Goal: Check status: Check status

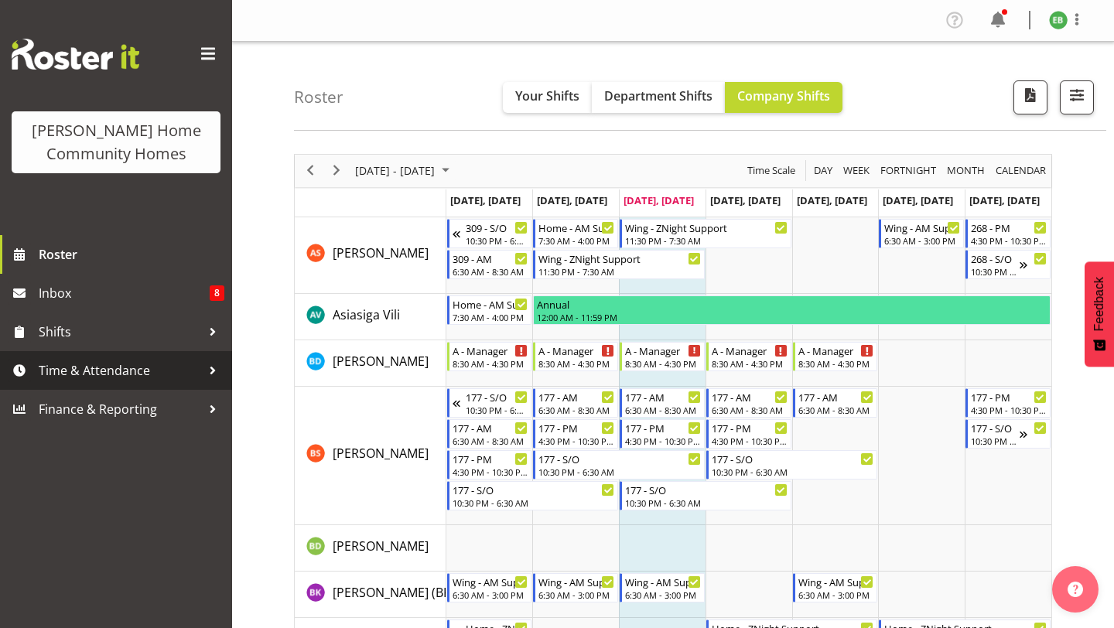
click at [138, 368] on span "Time & Attendance" at bounding box center [120, 370] width 162 height 23
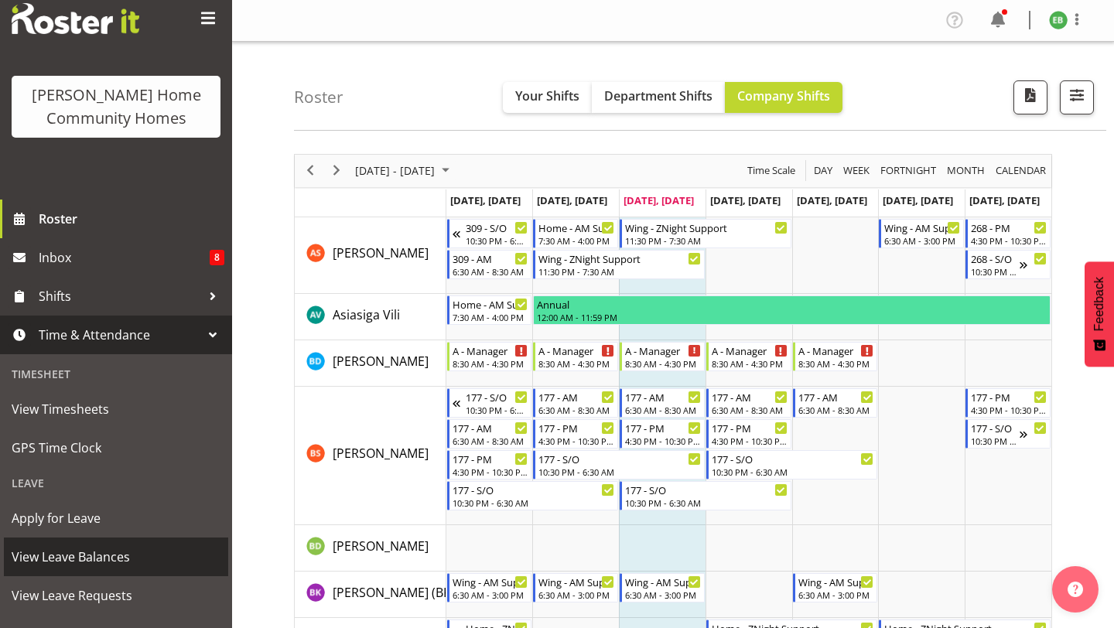
scroll to position [38, 0]
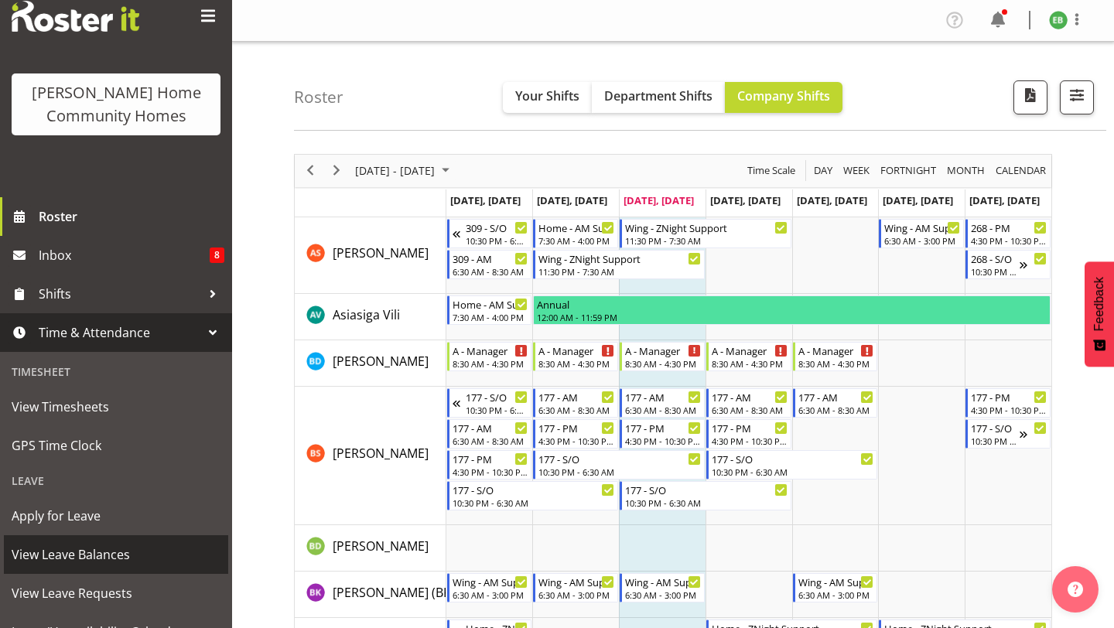
click at [77, 559] on span "View Leave Balances" at bounding box center [116, 554] width 209 height 23
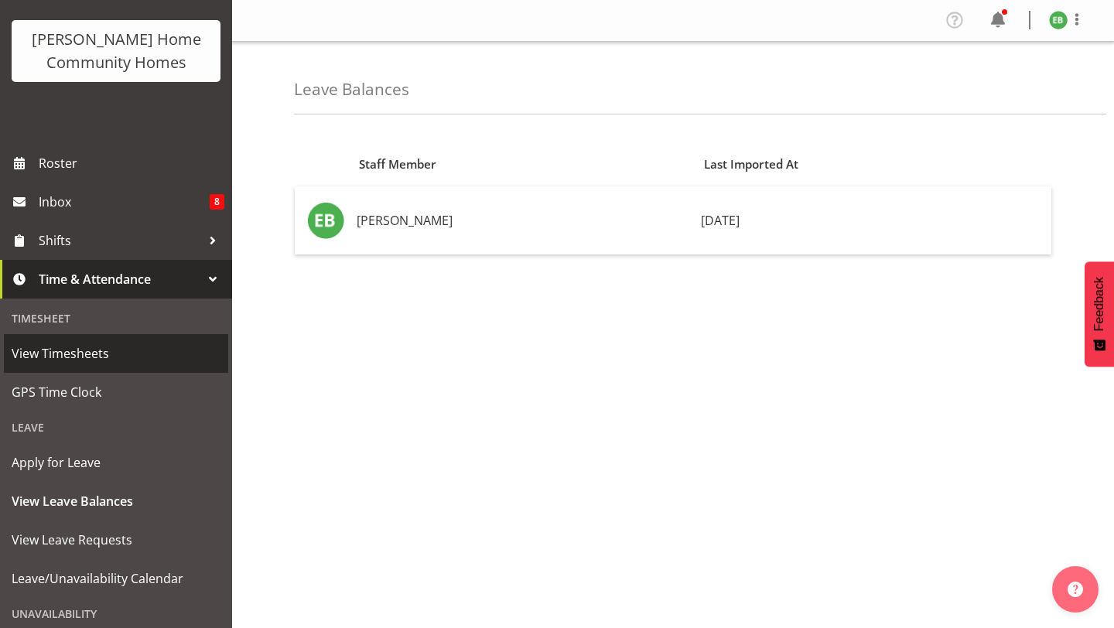
scroll to position [139, 0]
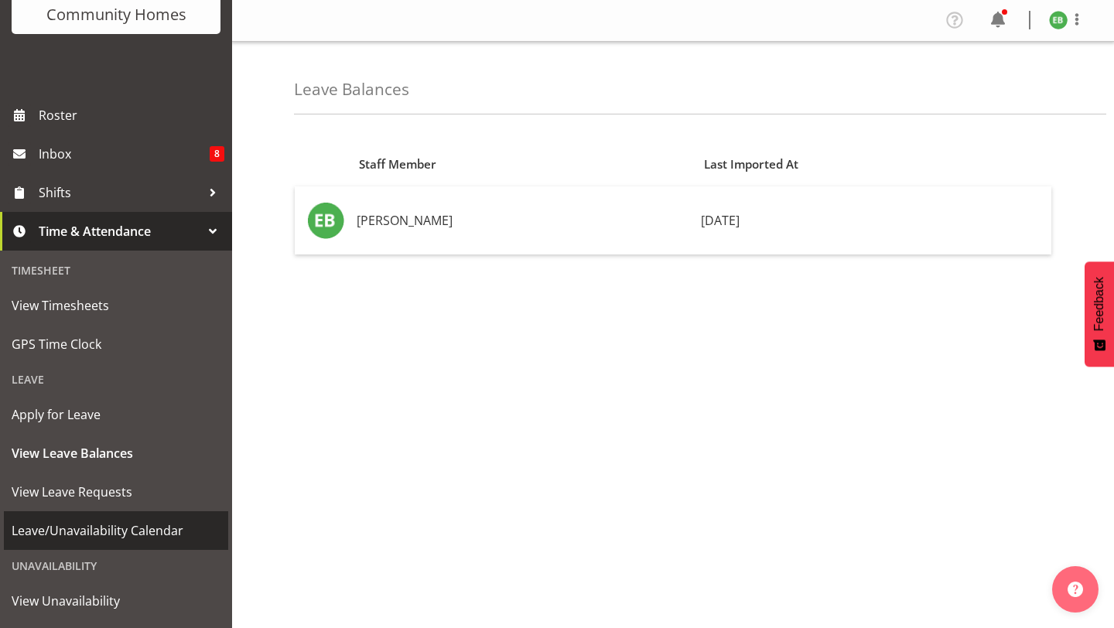
click at [114, 531] on span "Leave/Unavailability Calendar" at bounding box center [116, 530] width 209 height 23
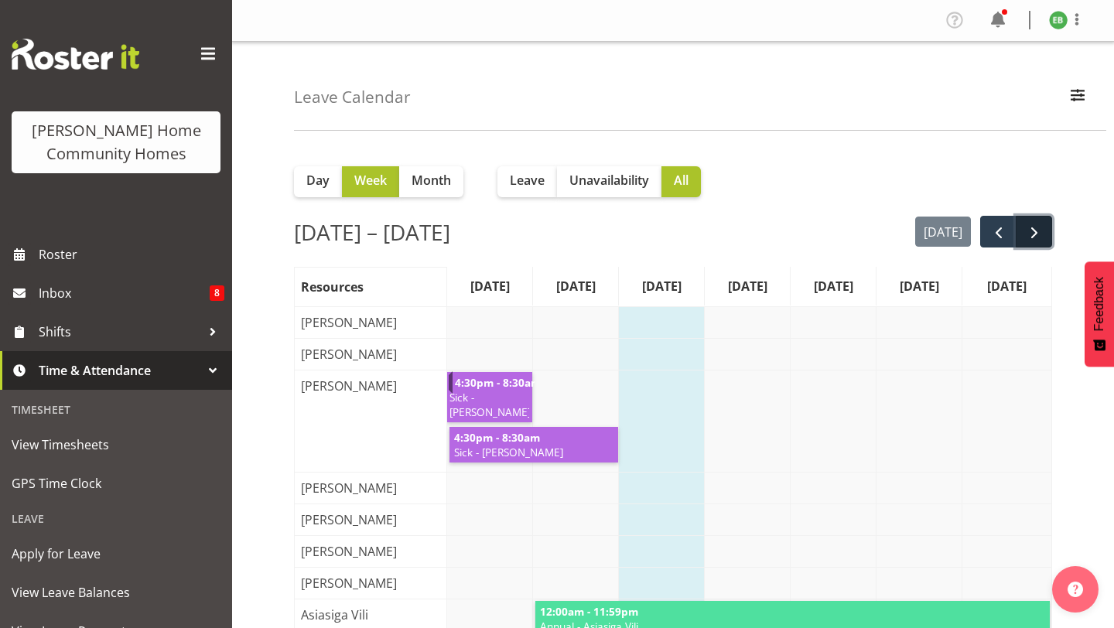
click at [1039, 237] on span "next" at bounding box center [1034, 233] width 19 height 19
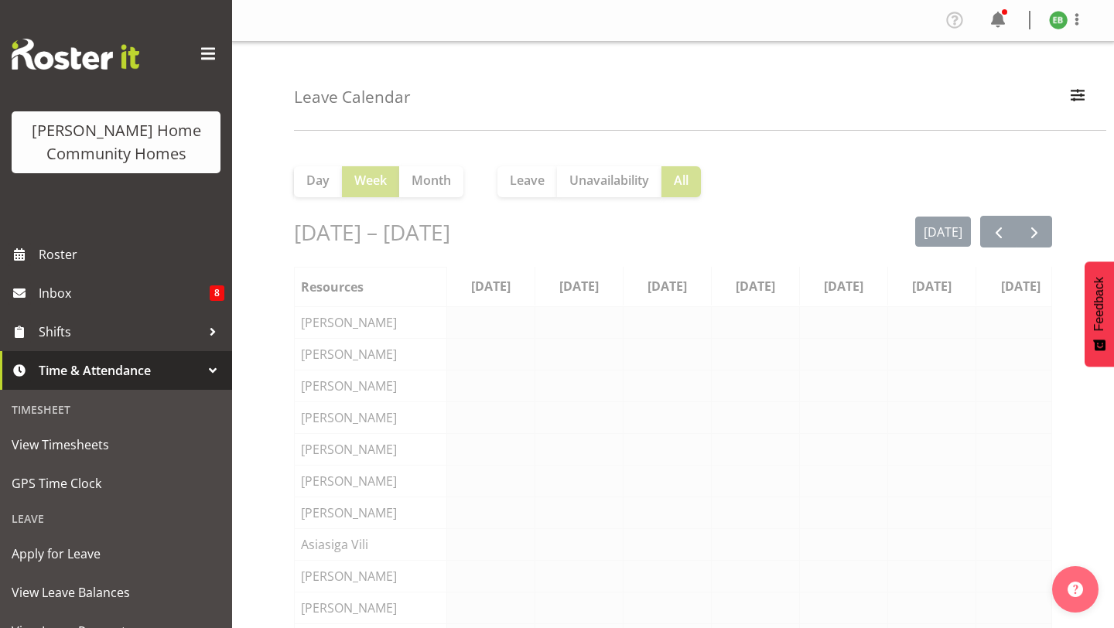
scroll to position [0, 13]
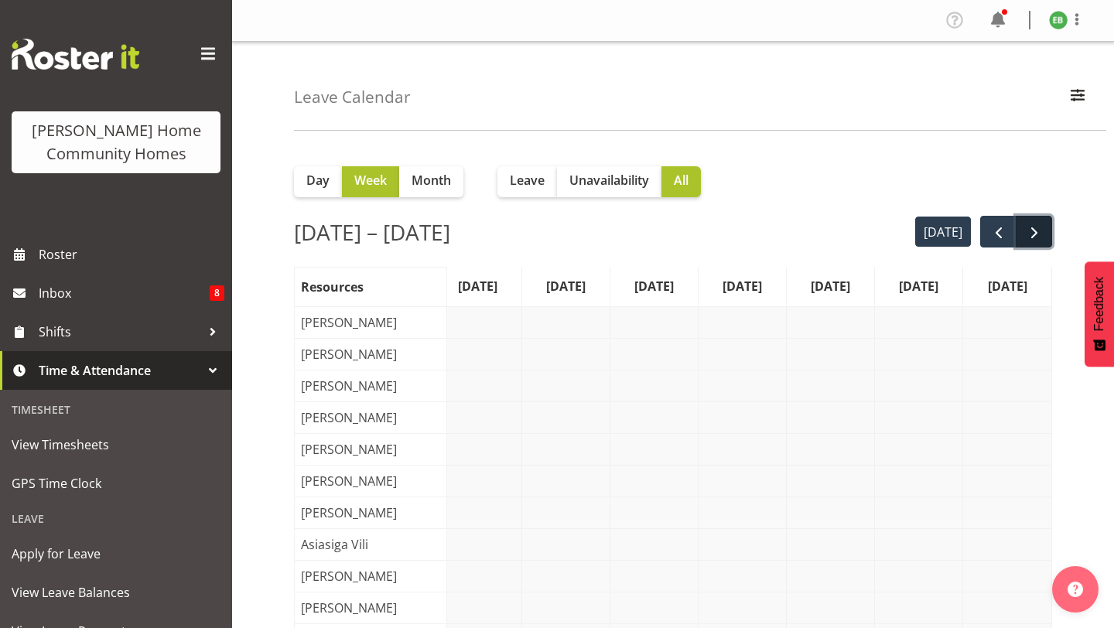
click at [1037, 237] on span "next" at bounding box center [1034, 233] width 19 height 19
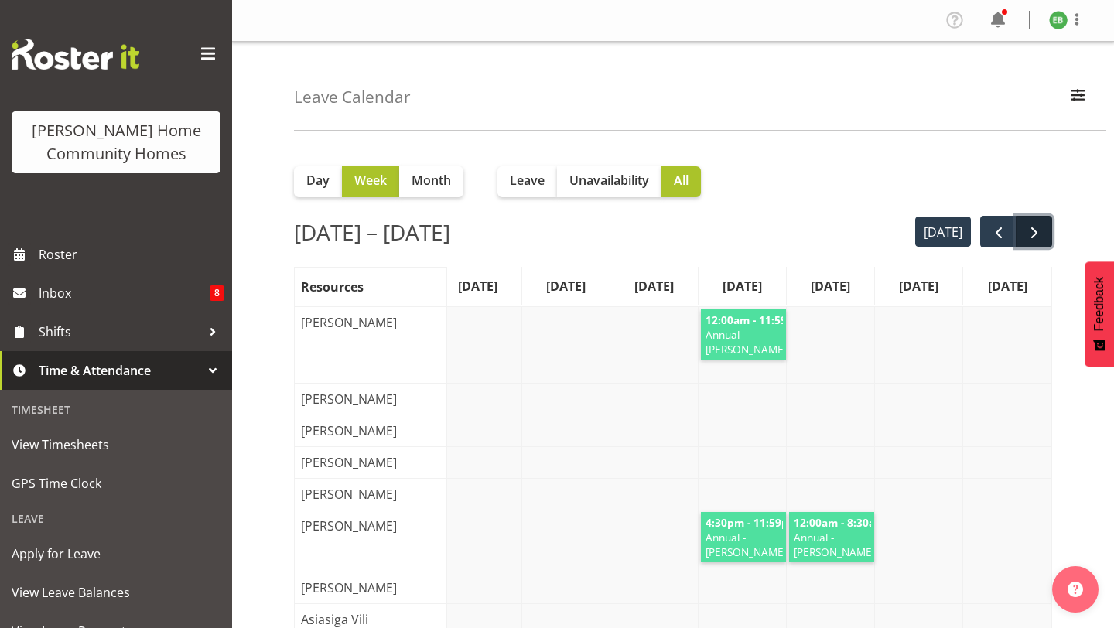
click at [1036, 237] on span "next" at bounding box center [1034, 233] width 19 height 19
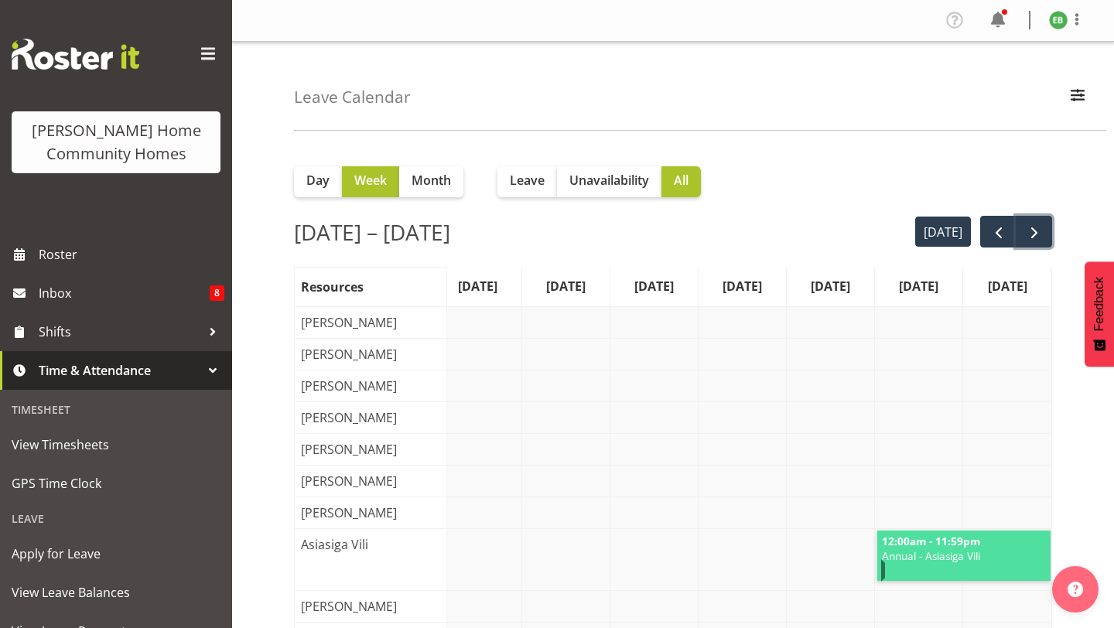
click at [1040, 237] on span "next" at bounding box center [1034, 233] width 19 height 19
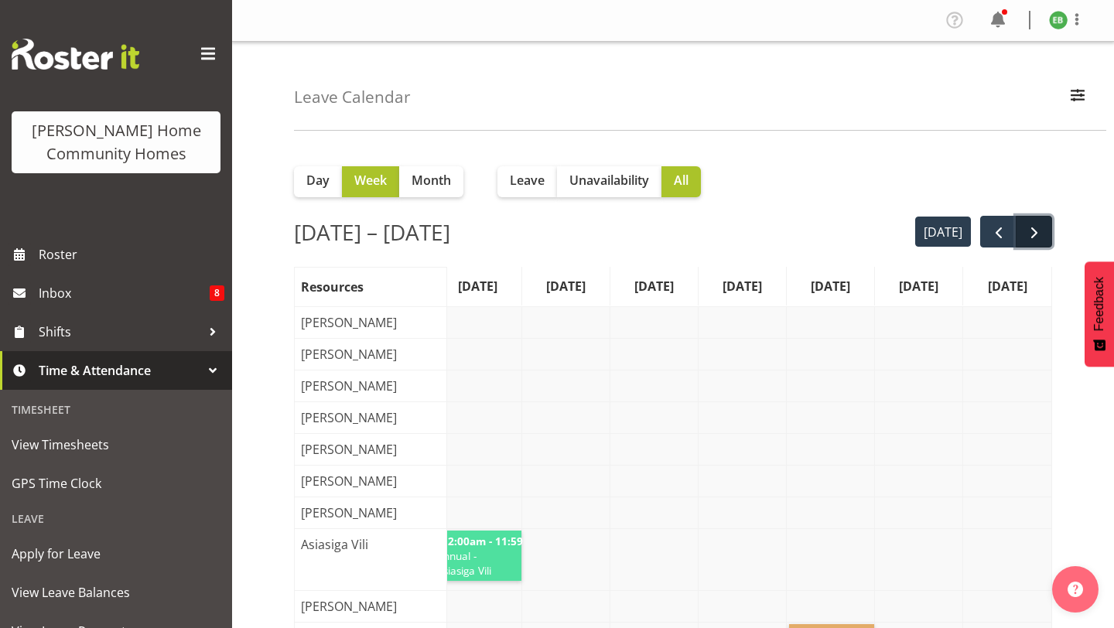
click at [1043, 237] on button "next" at bounding box center [1033, 232] width 36 height 32
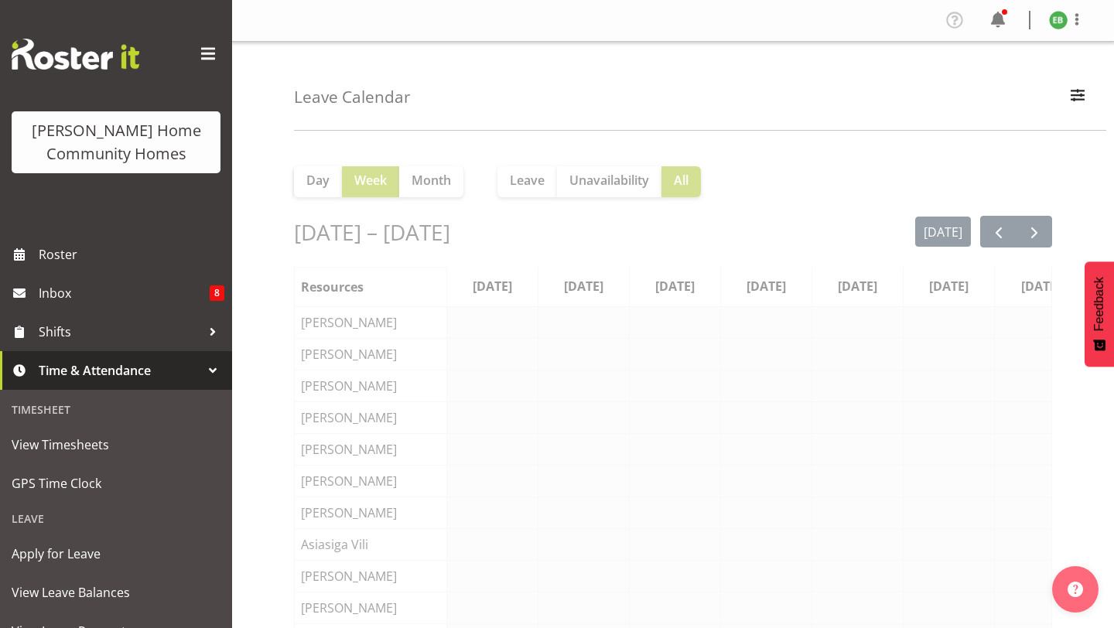
scroll to position [0, 23]
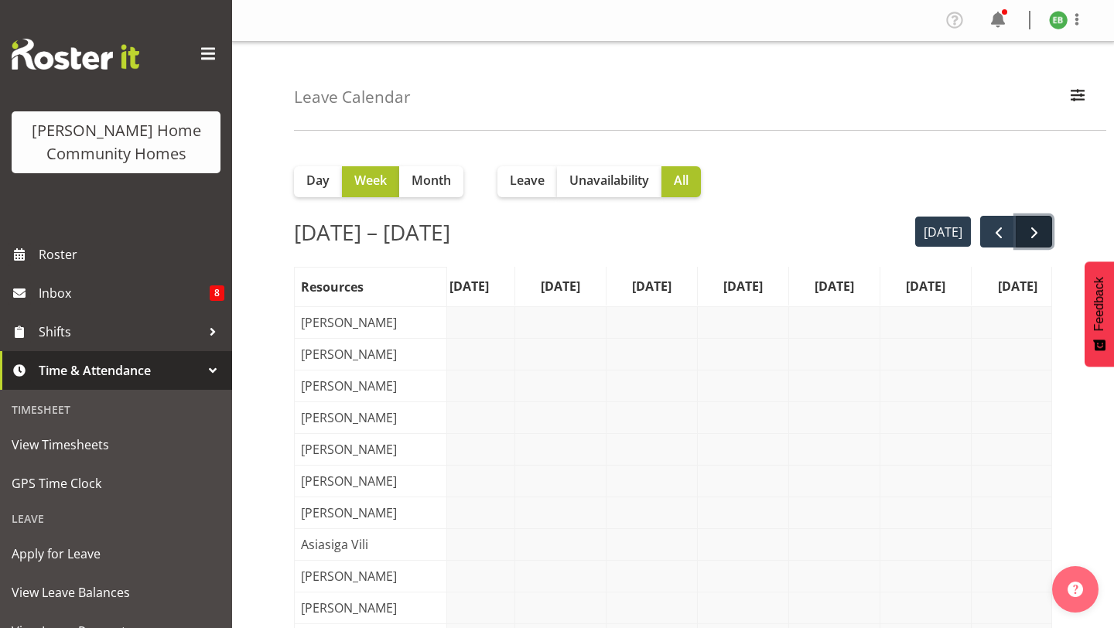
click at [1038, 235] on span "next" at bounding box center [1034, 233] width 19 height 19
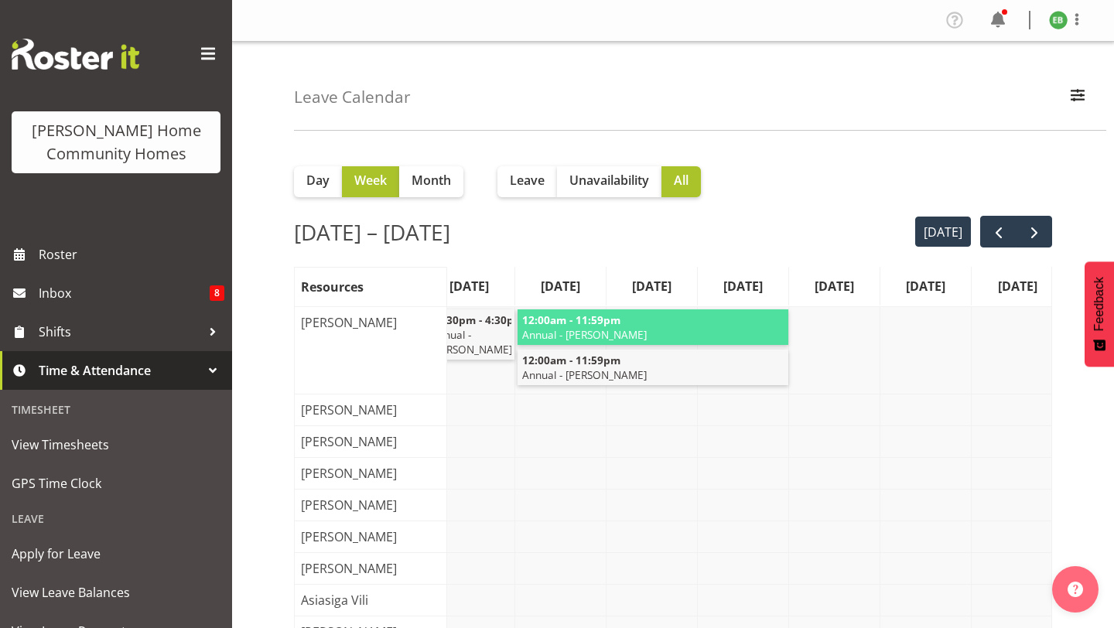
click at [1041, 236] on span "next" at bounding box center [1034, 233] width 19 height 19
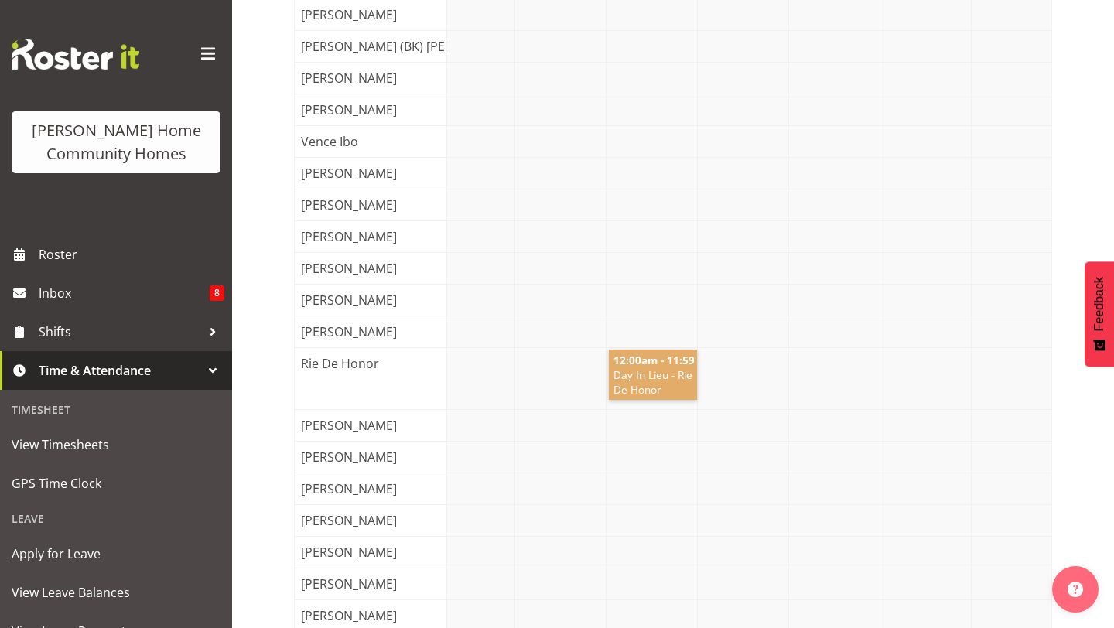
scroll to position [0, 0]
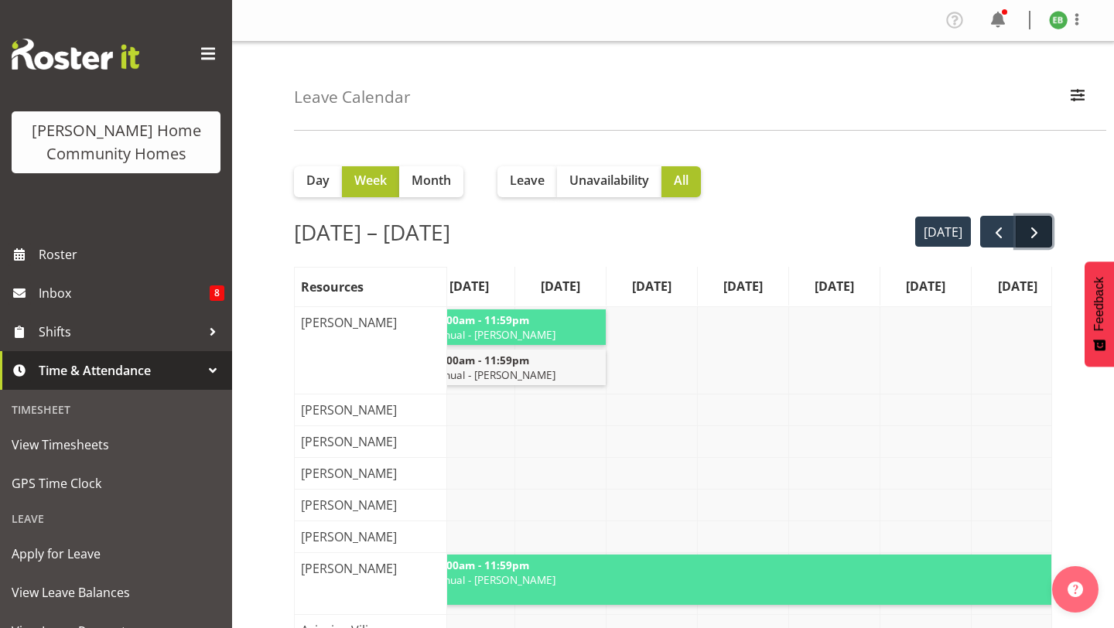
click at [1046, 234] on button "next" at bounding box center [1033, 232] width 36 height 32
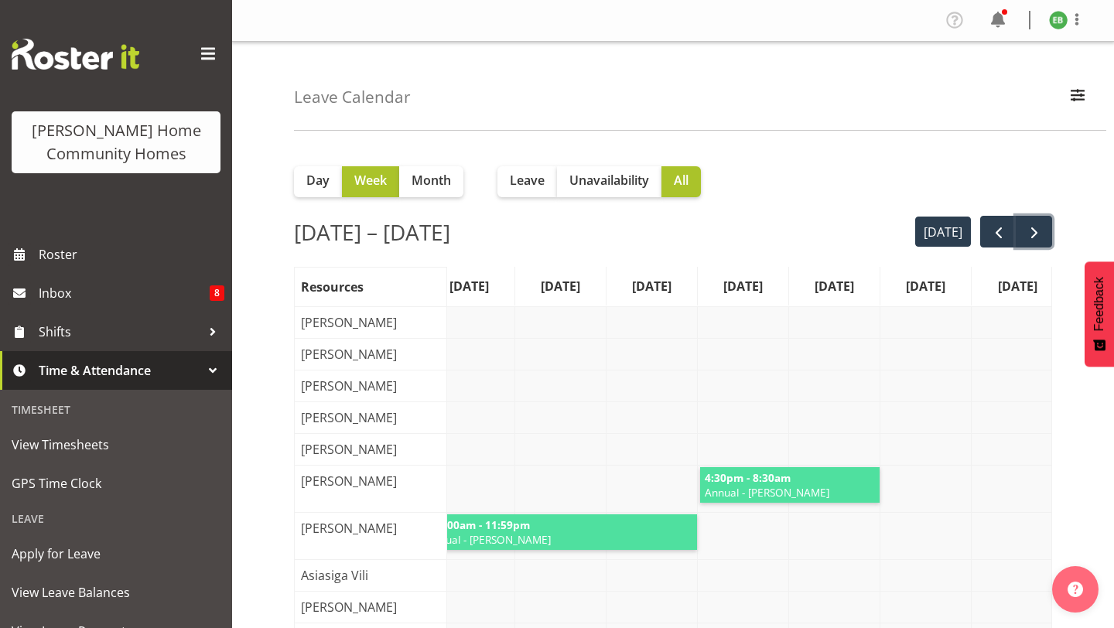
click at [1034, 224] on span "next" at bounding box center [1034, 233] width 19 height 19
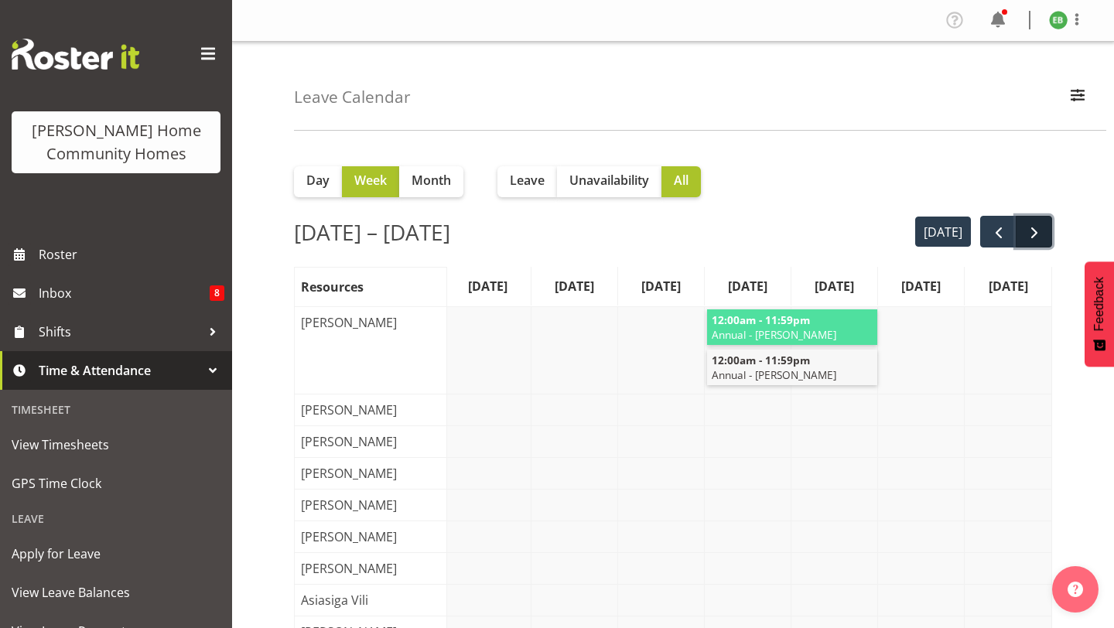
click at [1046, 230] on button "next" at bounding box center [1033, 232] width 36 height 32
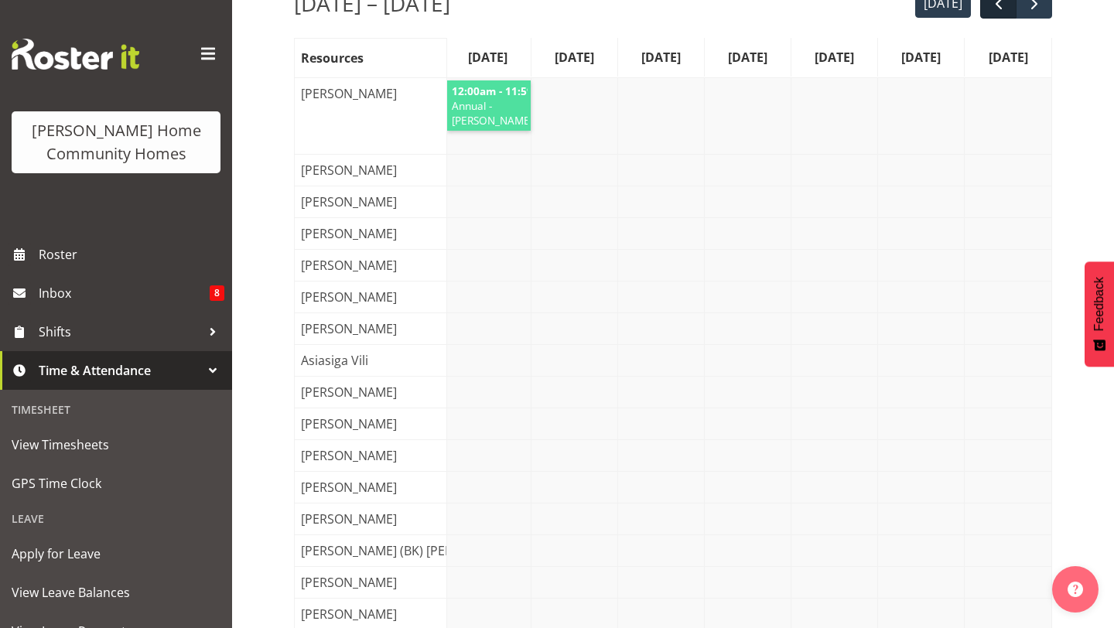
scroll to position [98, 0]
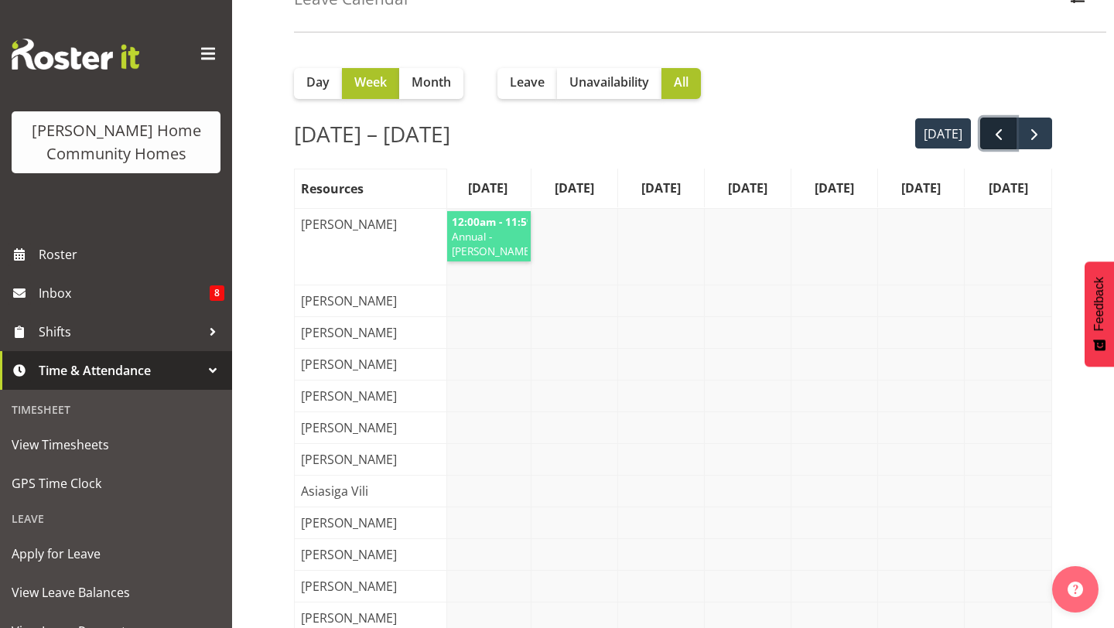
click at [997, 121] on button "prev" at bounding box center [998, 134] width 36 height 32
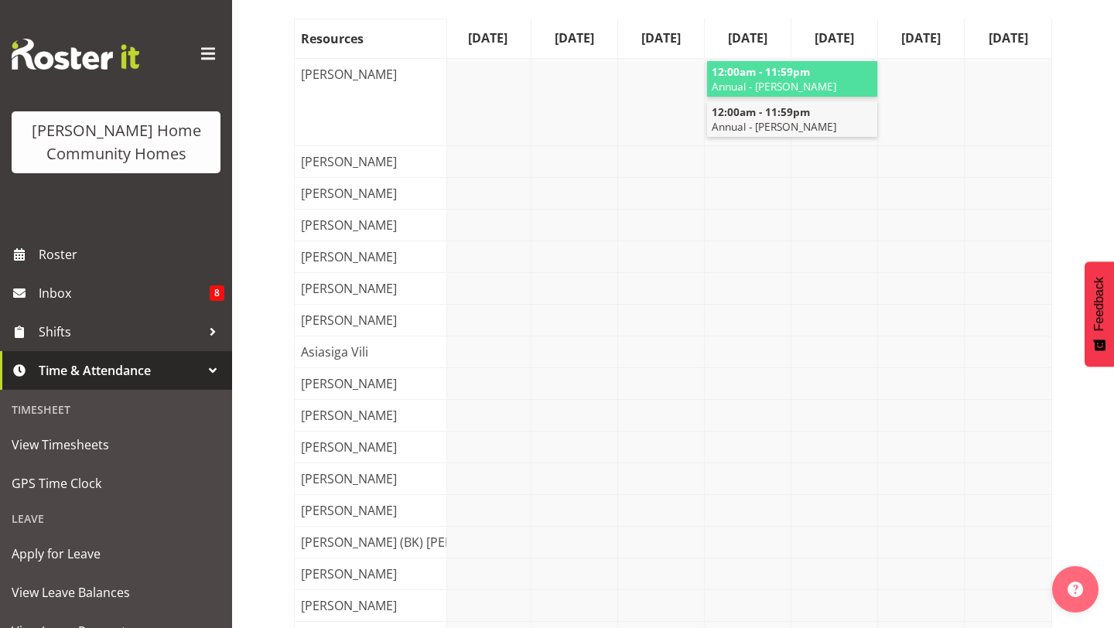
scroll to position [46, 0]
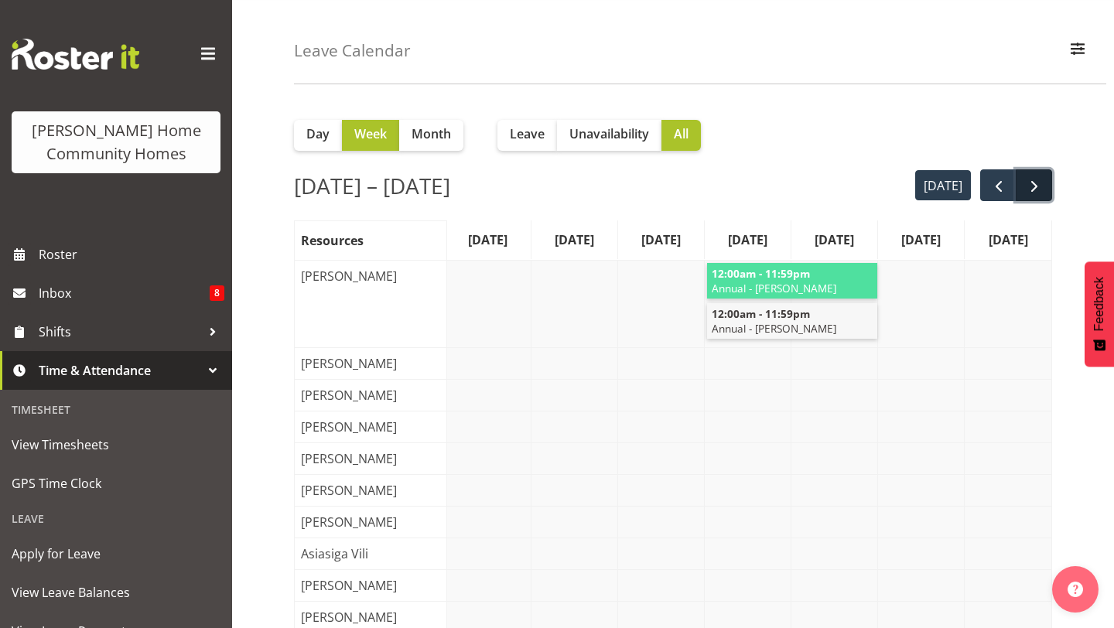
click at [1039, 186] on span "next" at bounding box center [1034, 186] width 19 height 19
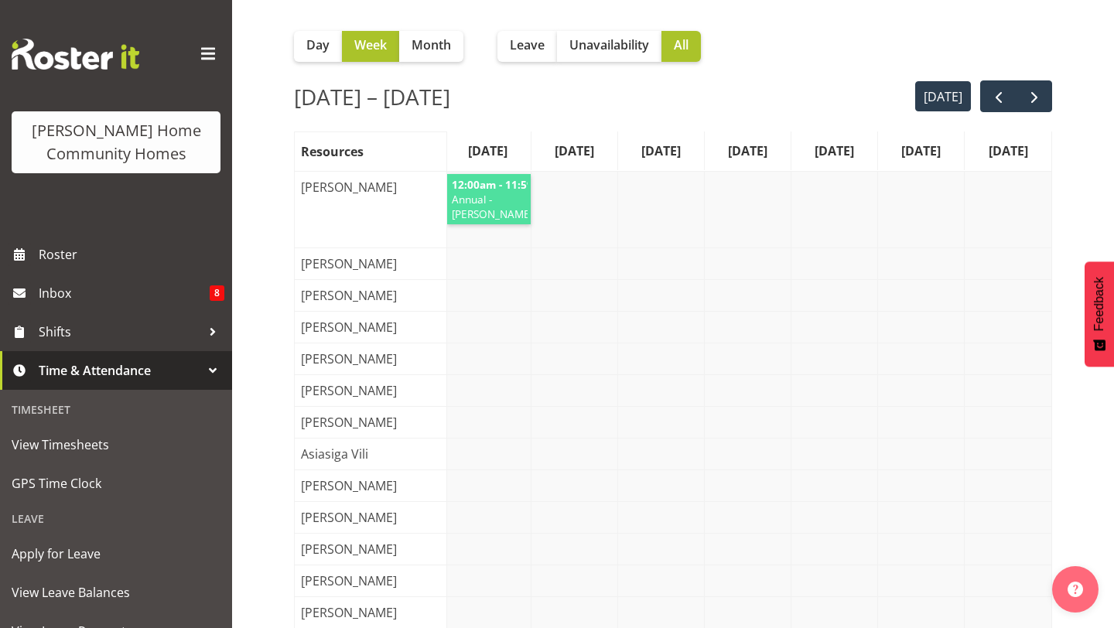
scroll to position [72, 0]
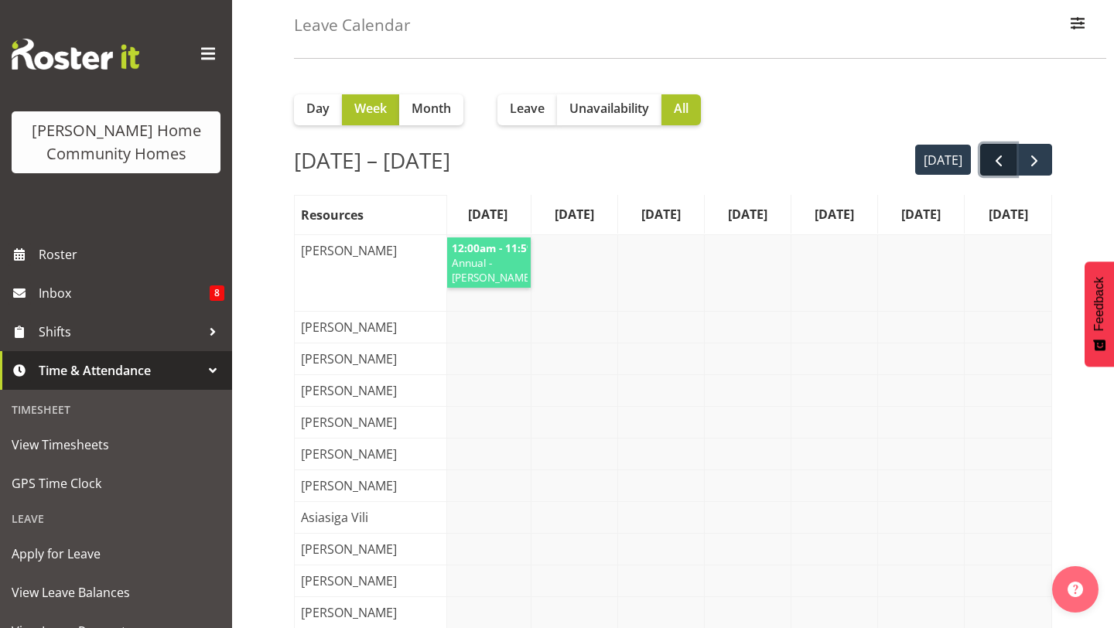
click at [1000, 169] on span "prev" at bounding box center [998, 161] width 19 height 19
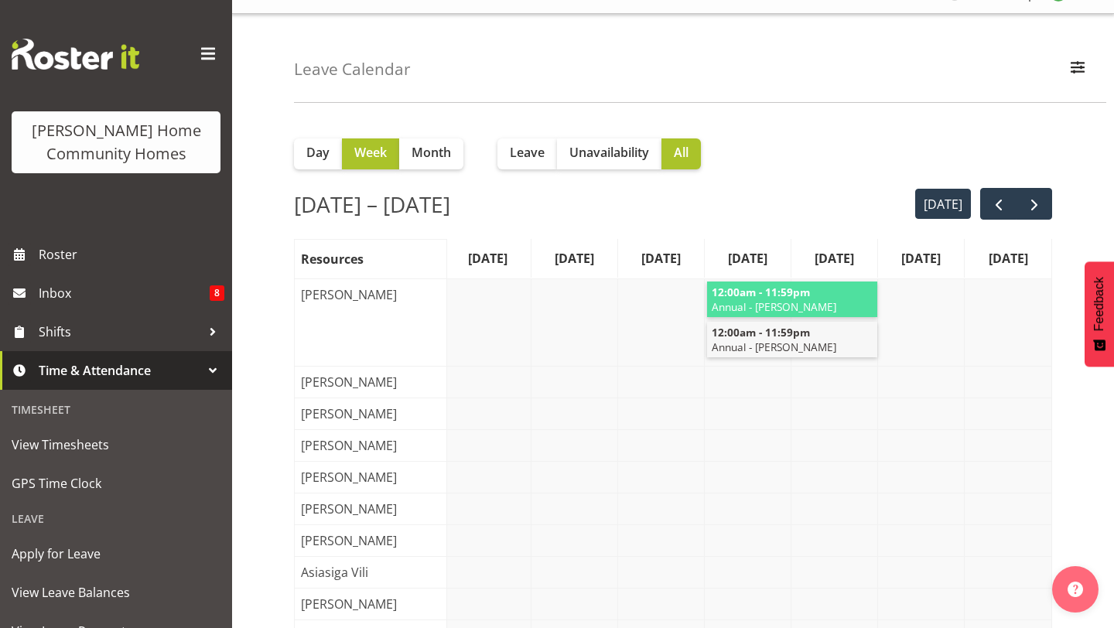
scroll to position [0, 0]
